Goal: Task Accomplishment & Management: Manage account settings

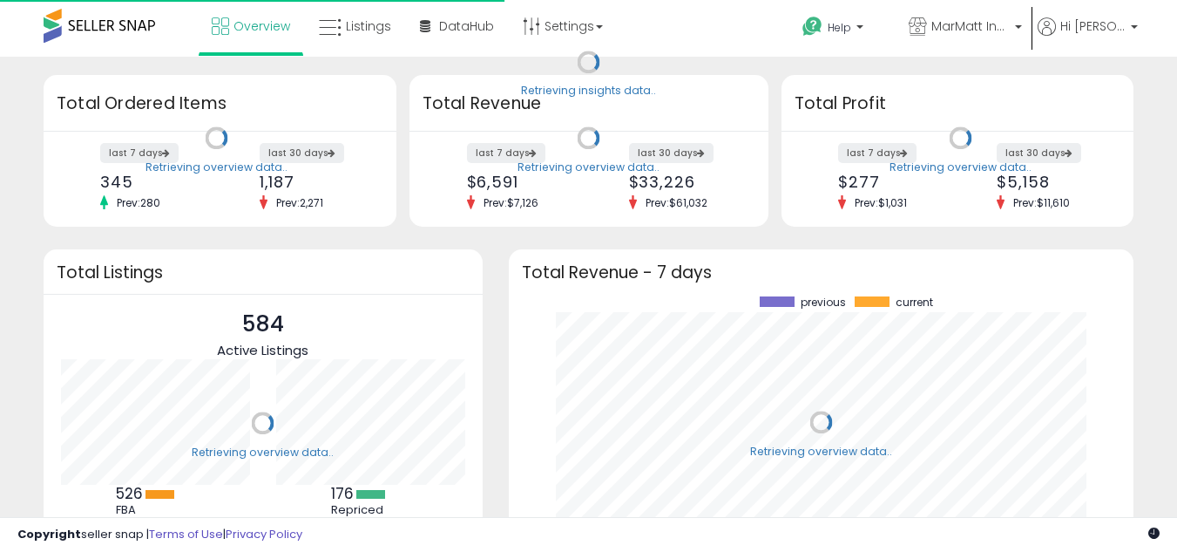
scroll to position [242, 591]
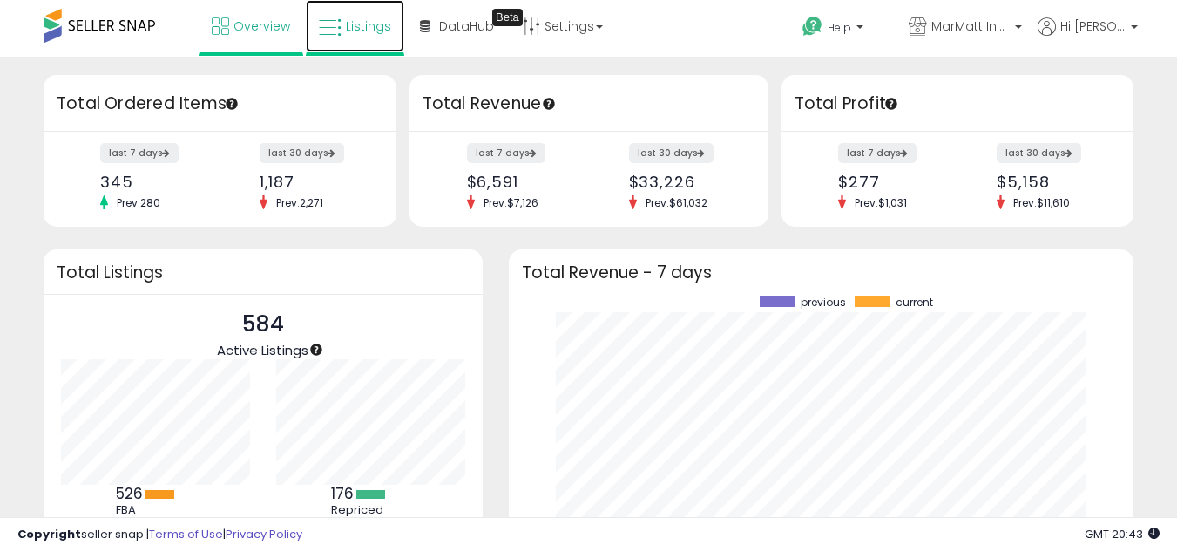
click at [342, 33] on icon at bounding box center [330, 28] width 23 height 23
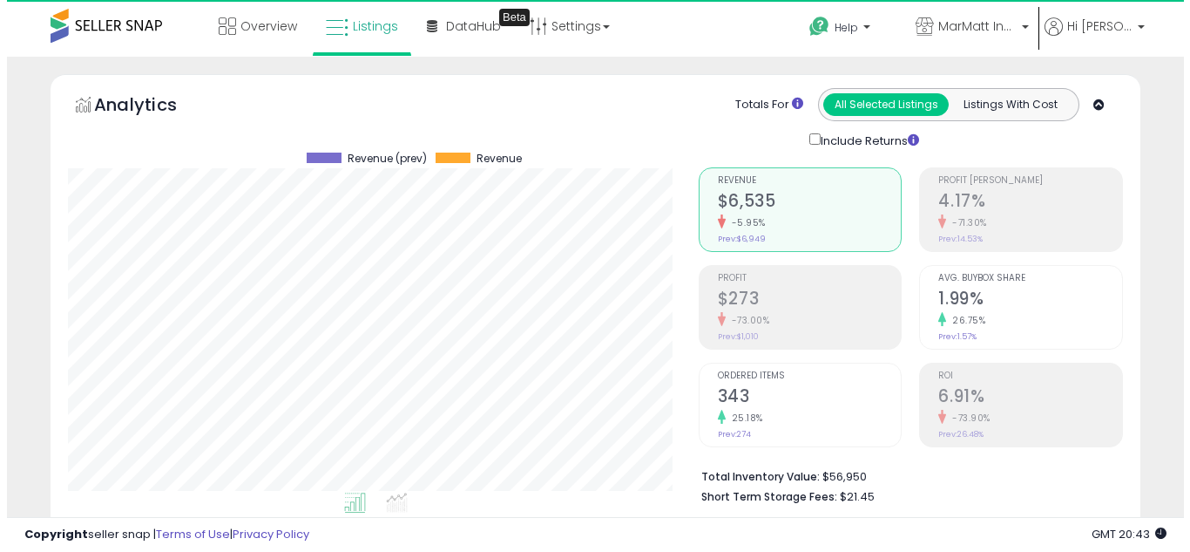
scroll to position [357, 631]
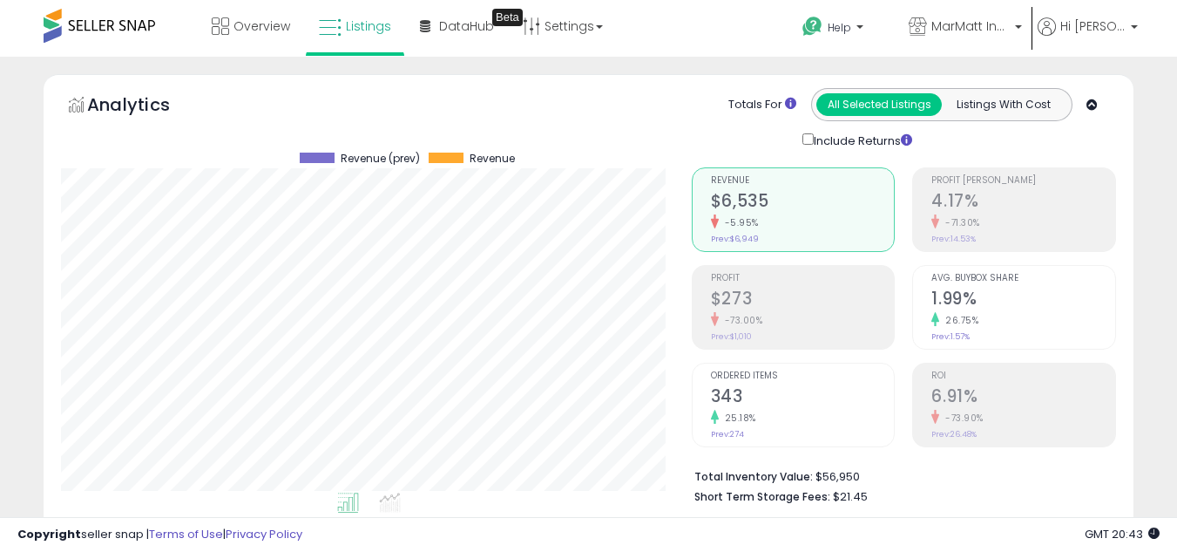
click at [789, 288] on h2 "$273" at bounding box center [803, 300] width 184 height 24
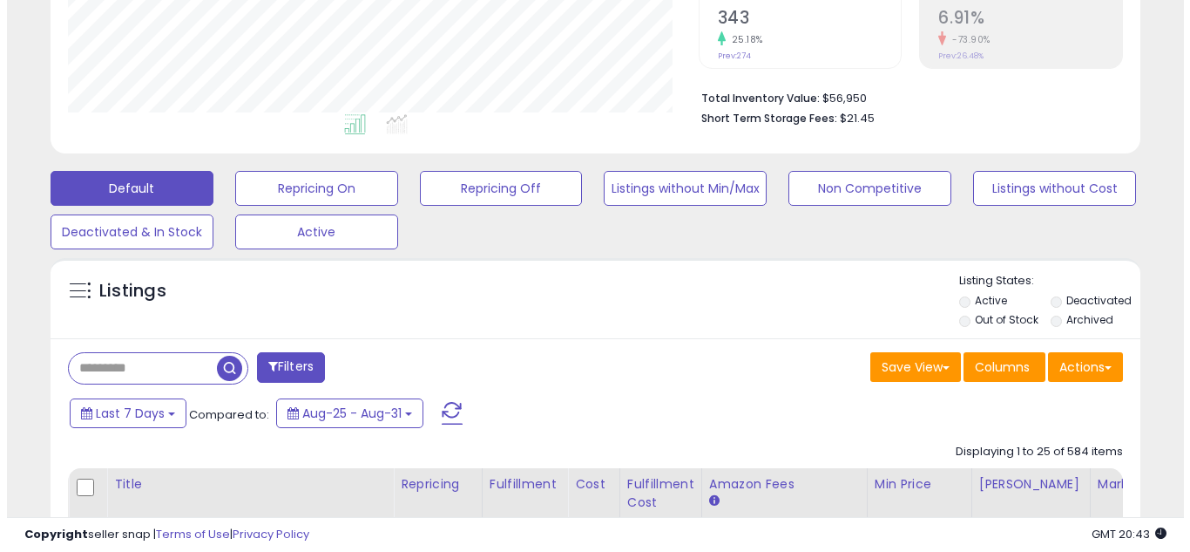
scroll to position [0, 0]
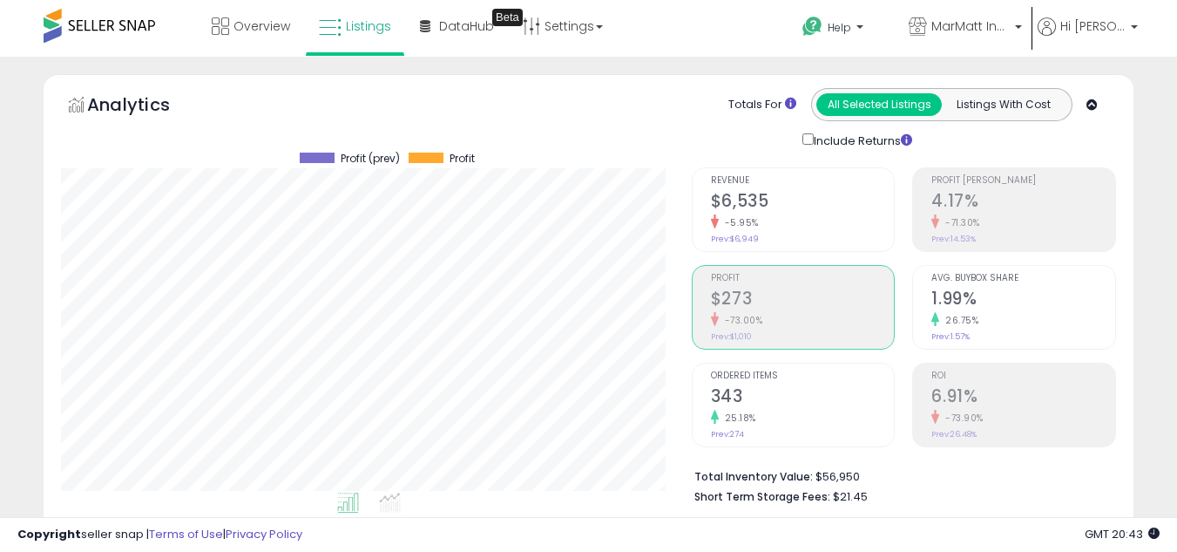
click at [799, 205] on h2 "$6,535" at bounding box center [803, 203] width 184 height 24
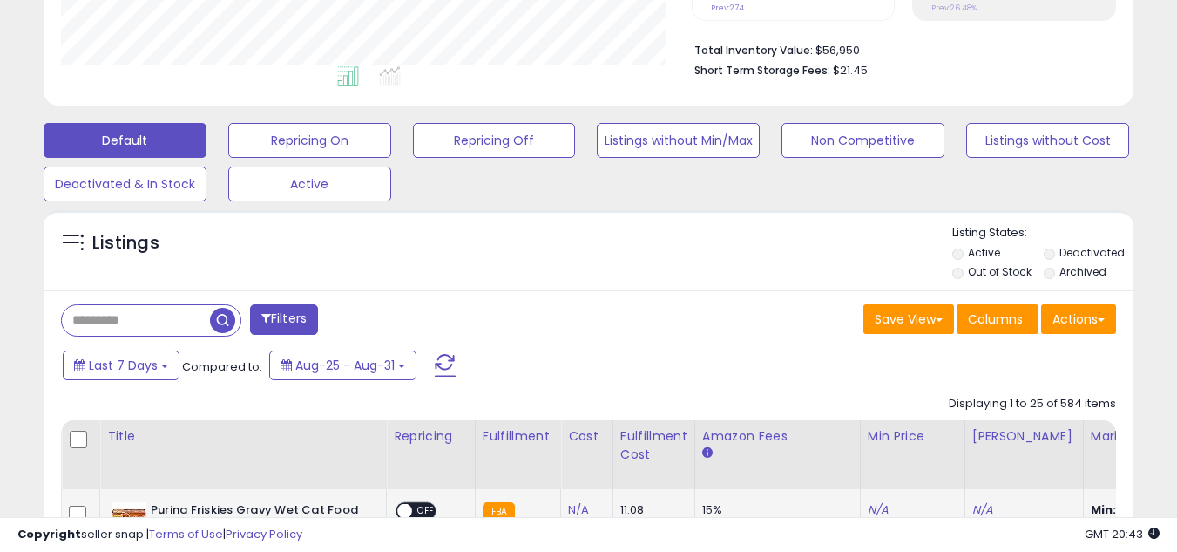
scroll to position [697, 0]
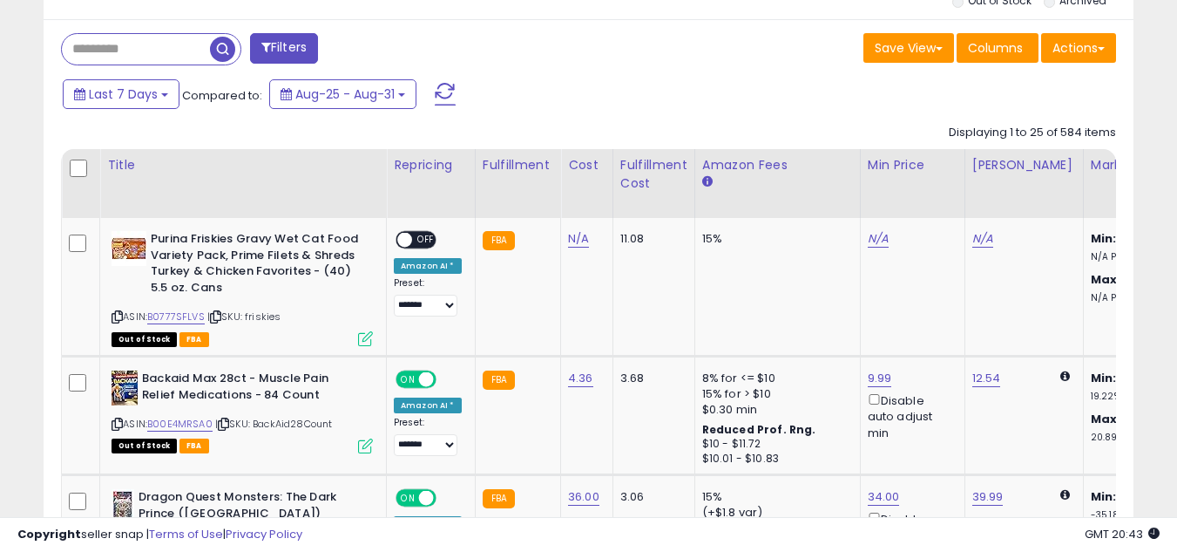
click at [146, 49] on input "text" at bounding box center [136, 49] width 148 height 30
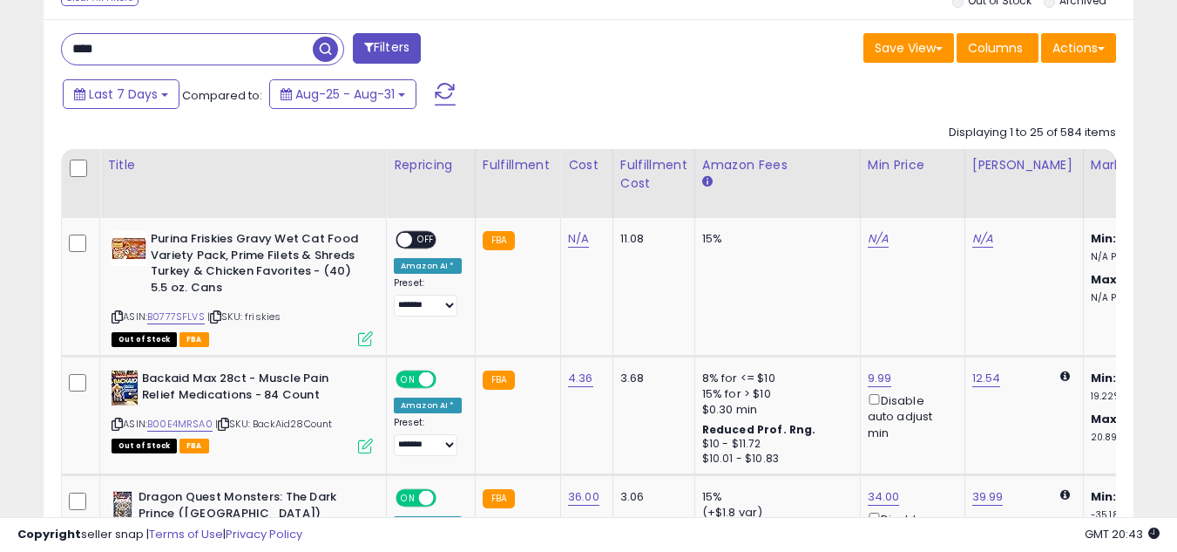
type input "****"
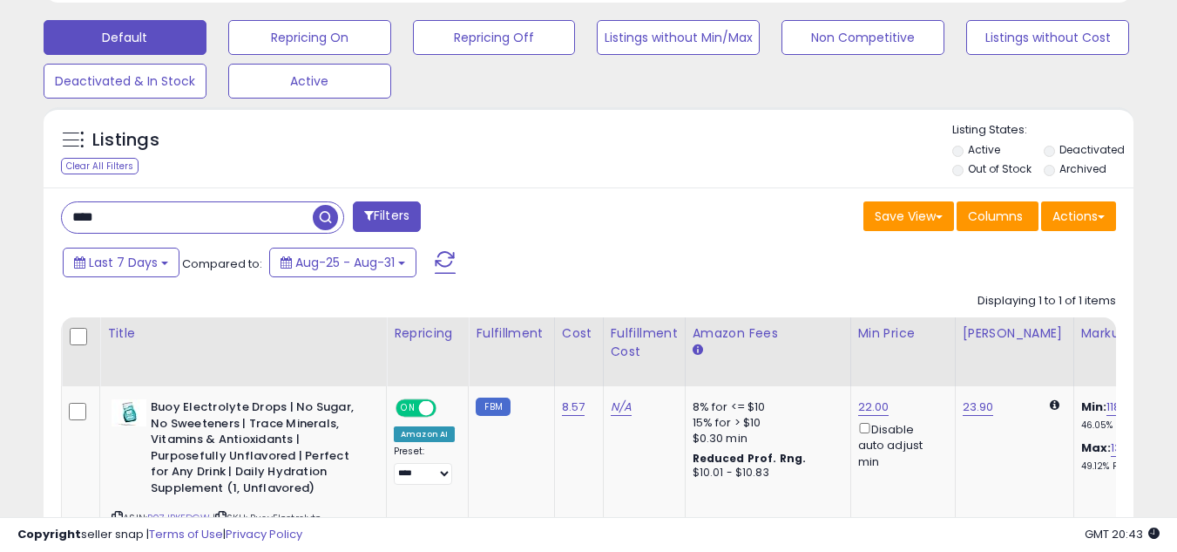
scroll to position [357, 631]
click at [872, 407] on link "22.00" at bounding box center [873, 406] width 31 height 17
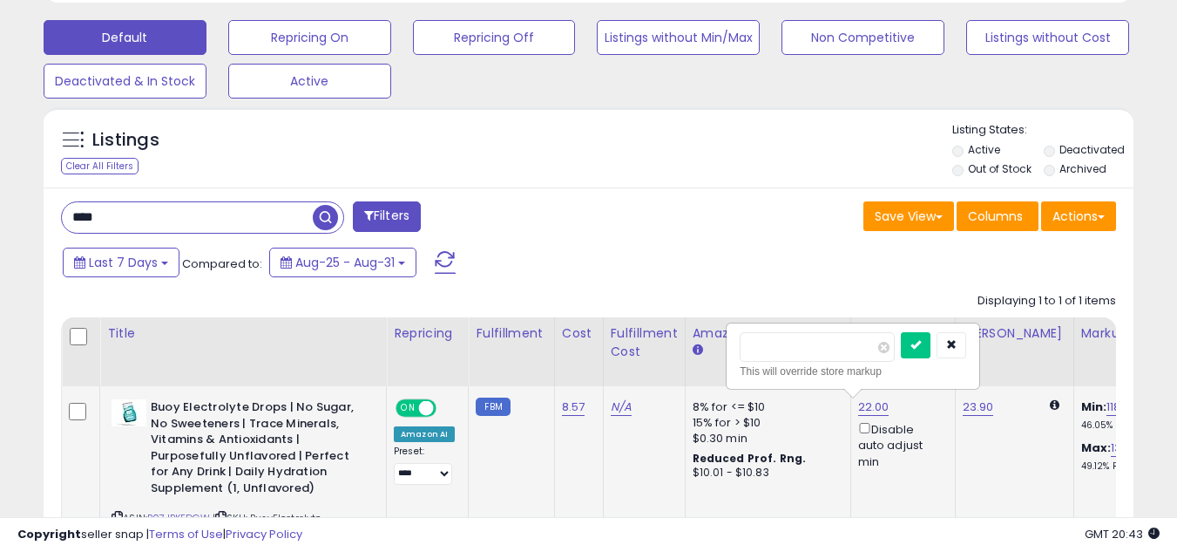
type input "*"
type input "**"
click button "submit" at bounding box center [916, 345] width 30 height 26
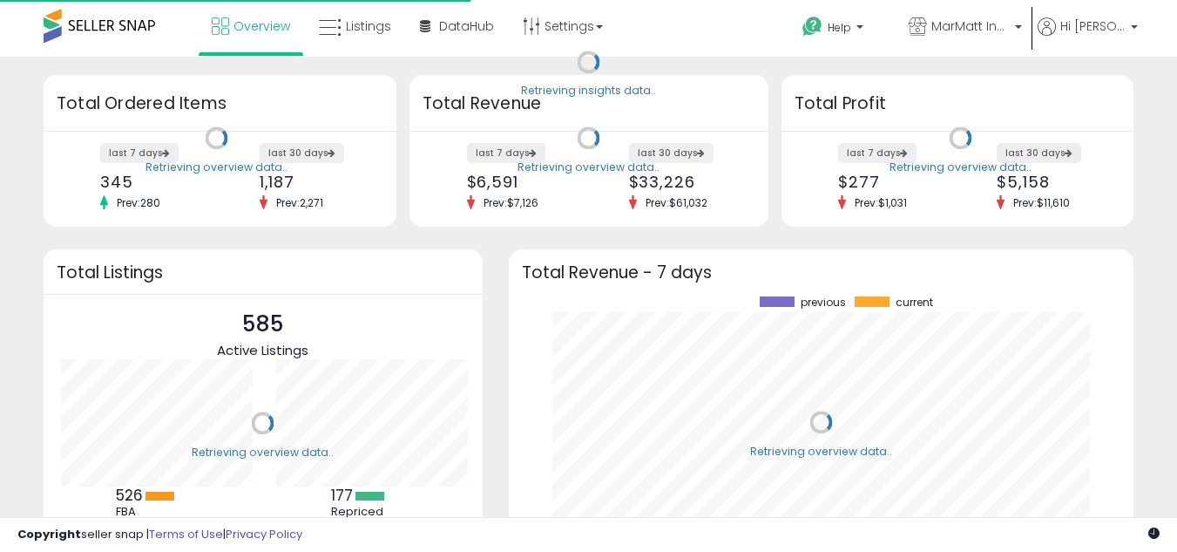
scroll to position [242, 591]
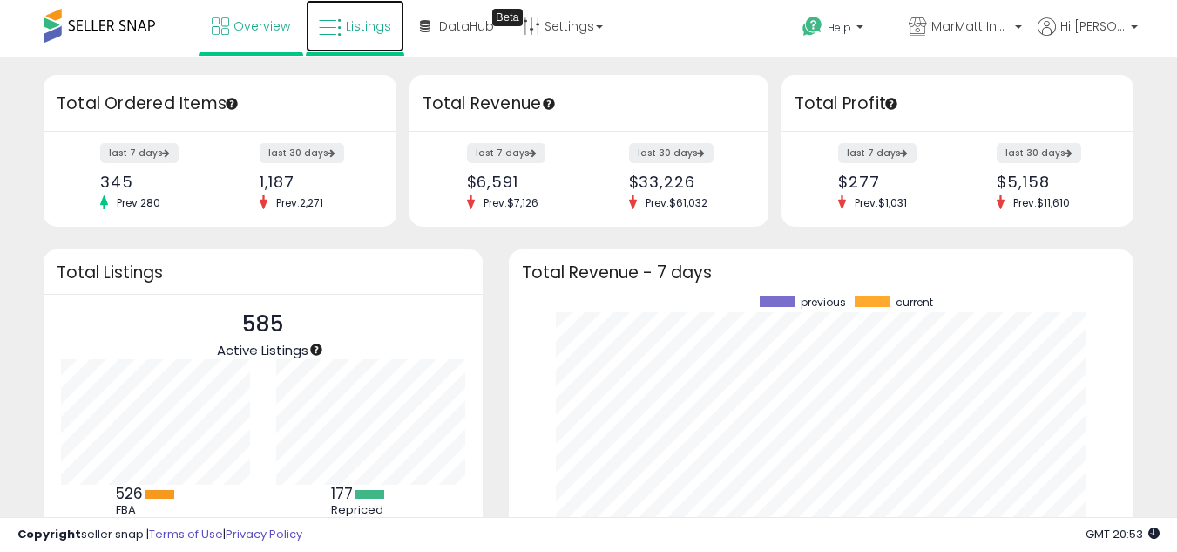
click at [386, 34] on span "Listings" at bounding box center [368, 25] width 45 height 17
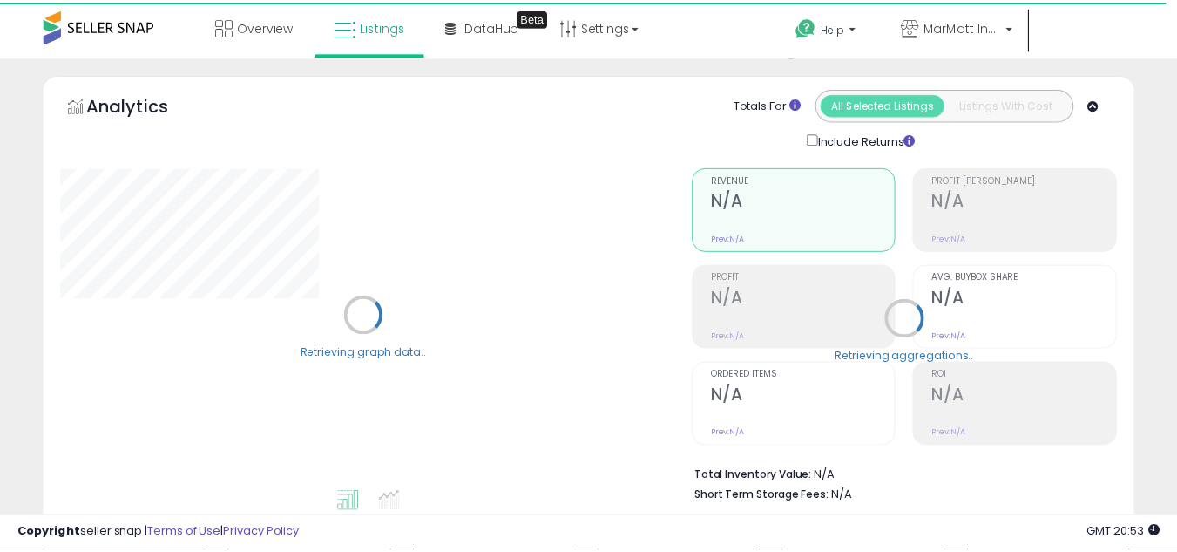
scroll to position [523, 0]
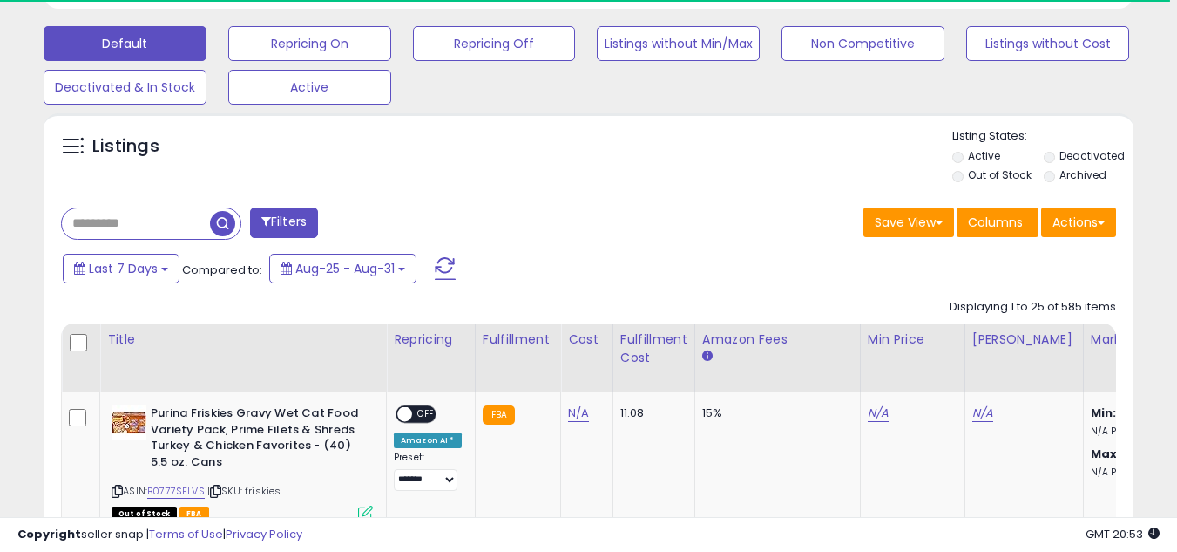
click at [167, 220] on input "text" at bounding box center [136, 223] width 148 height 30
paste input "**********"
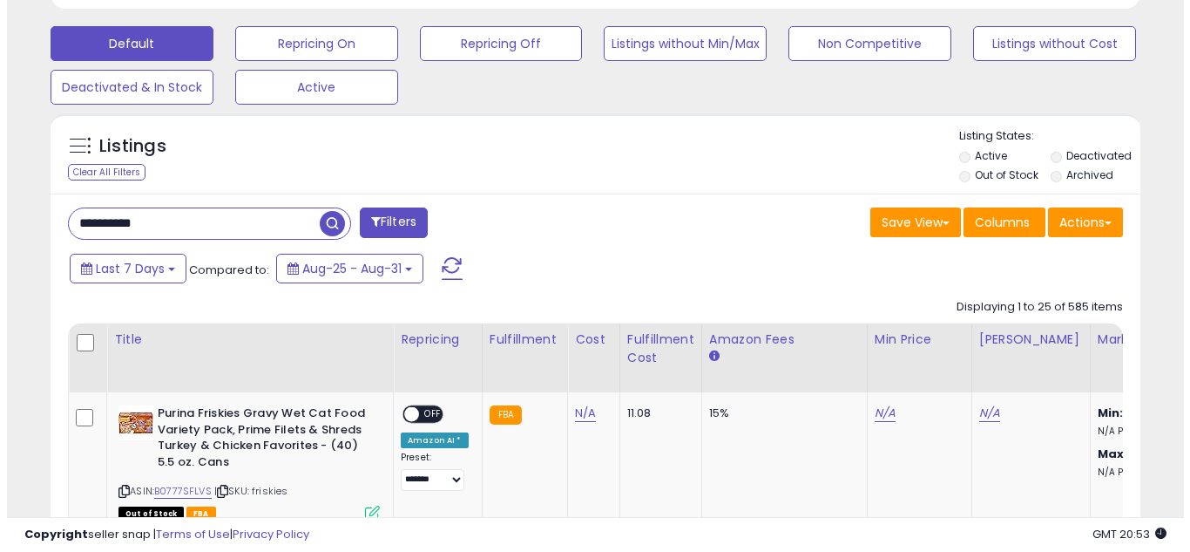
scroll to position [357, 631]
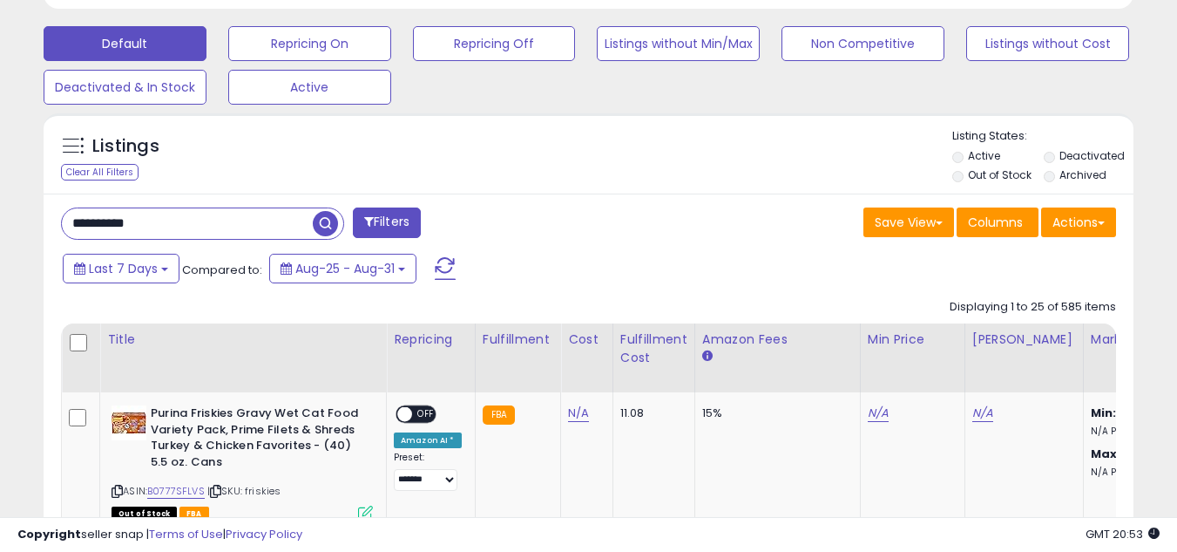
type input "**********"
click at [328, 230] on span "button" at bounding box center [325, 223] width 25 height 25
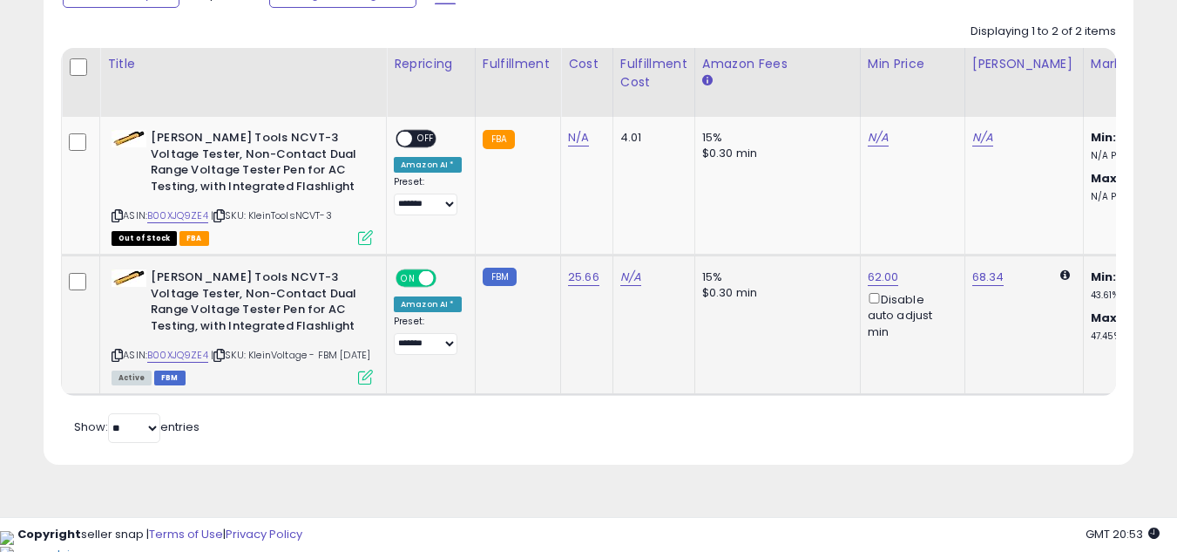
scroll to position [802, 0]
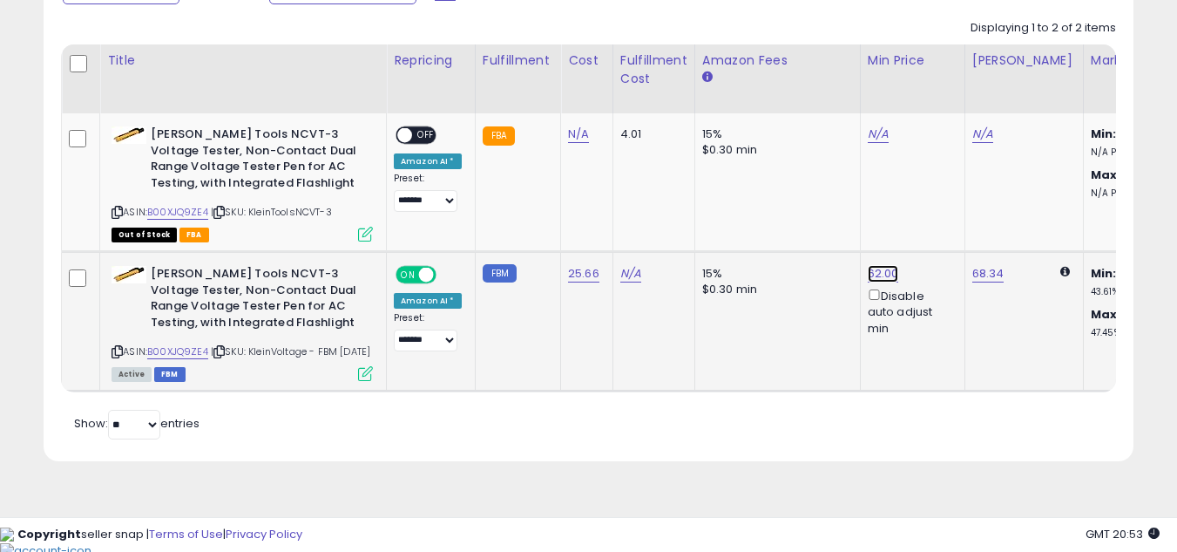
click at [883, 274] on link "62.00" at bounding box center [883, 273] width 31 height 17
type input "**"
click button "submit" at bounding box center [926, 212] width 30 height 26
